Goal: Use online tool/utility

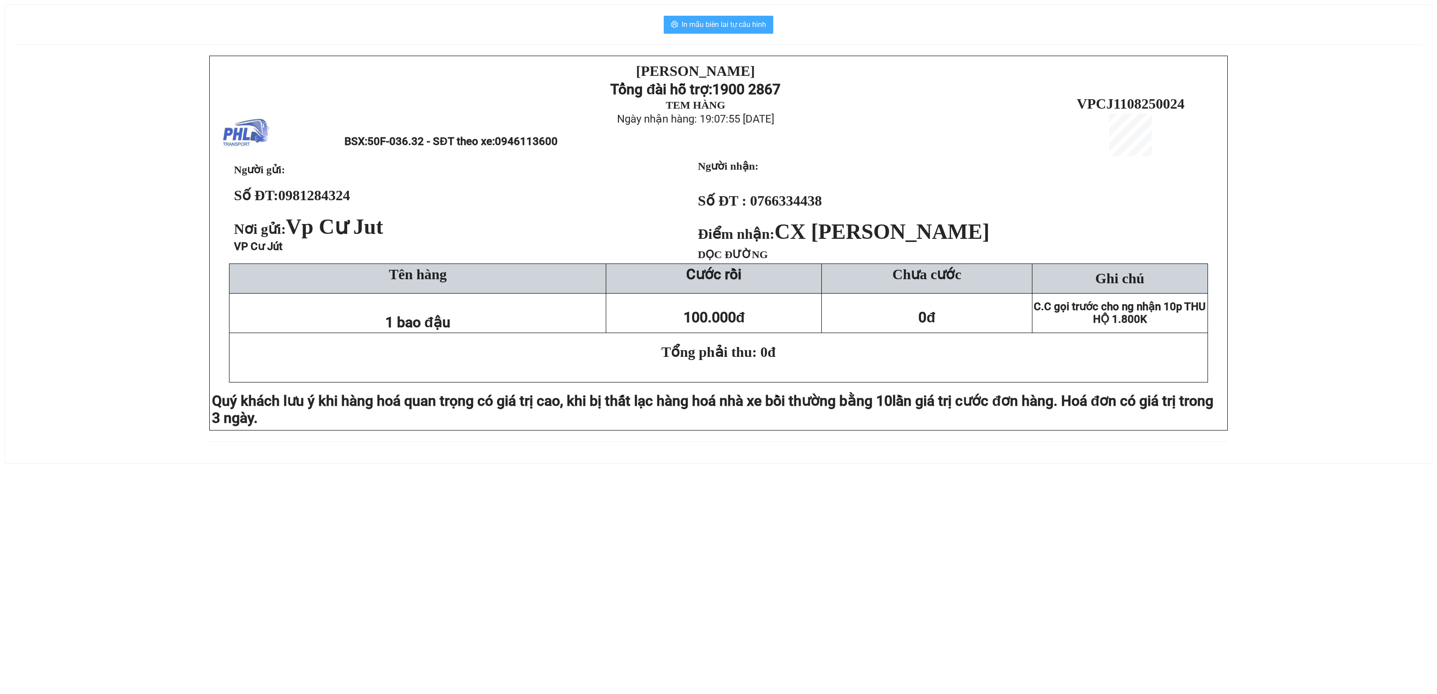
click at [719, 31] on button "In mẫu biên lai tự cấu hình" at bounding box center [719, 25] width 110 height 18
